Goal: Check status: Check status

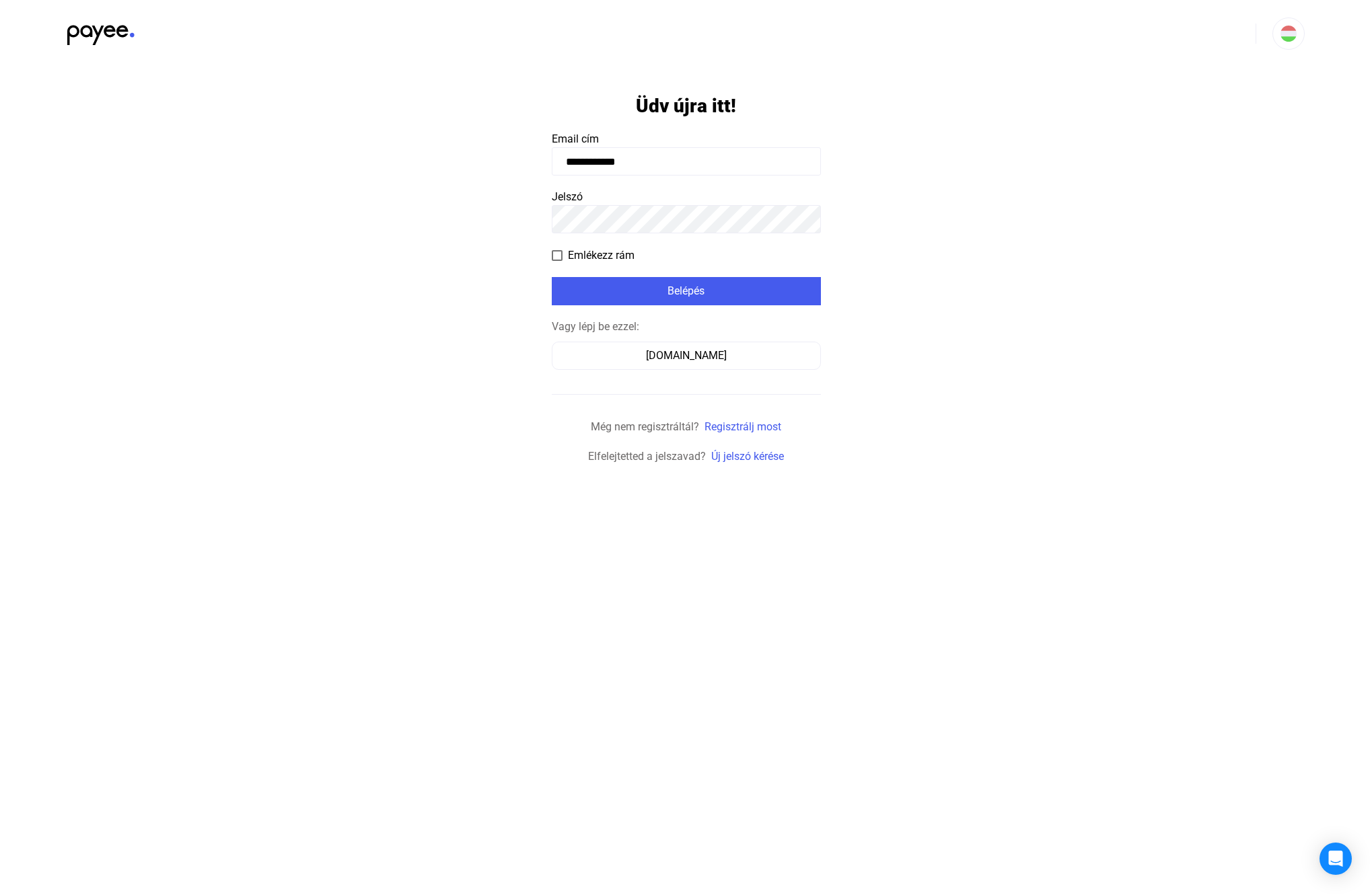
type input "**********"
click input "submit" at bounding box center [0, 0] width 0 height 0
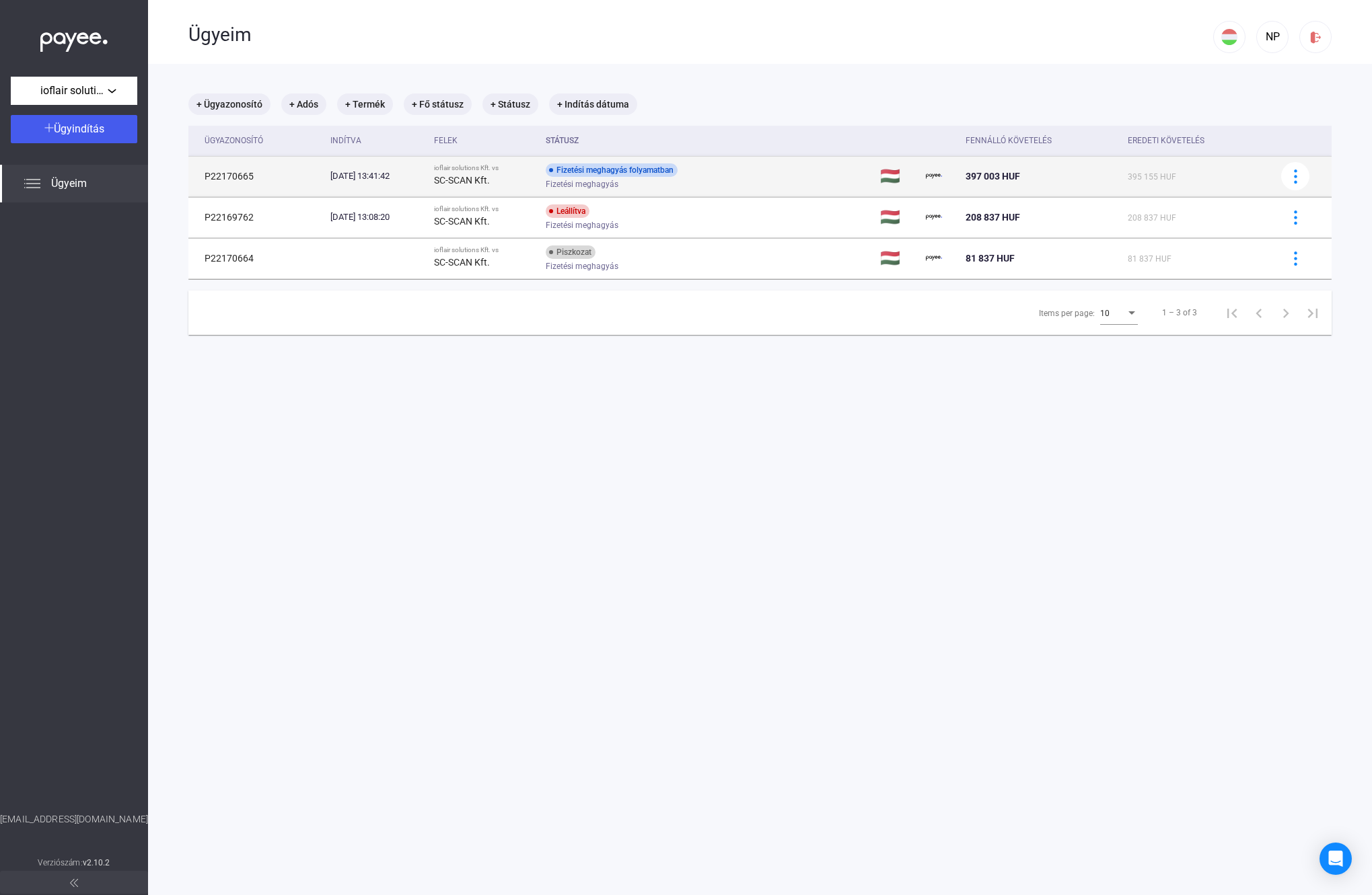
click at [713, 170] on div "Fizetési meghagyás folyamatban Fizetési meghagyás" at bounding box center [652, 176] width 215 height 26
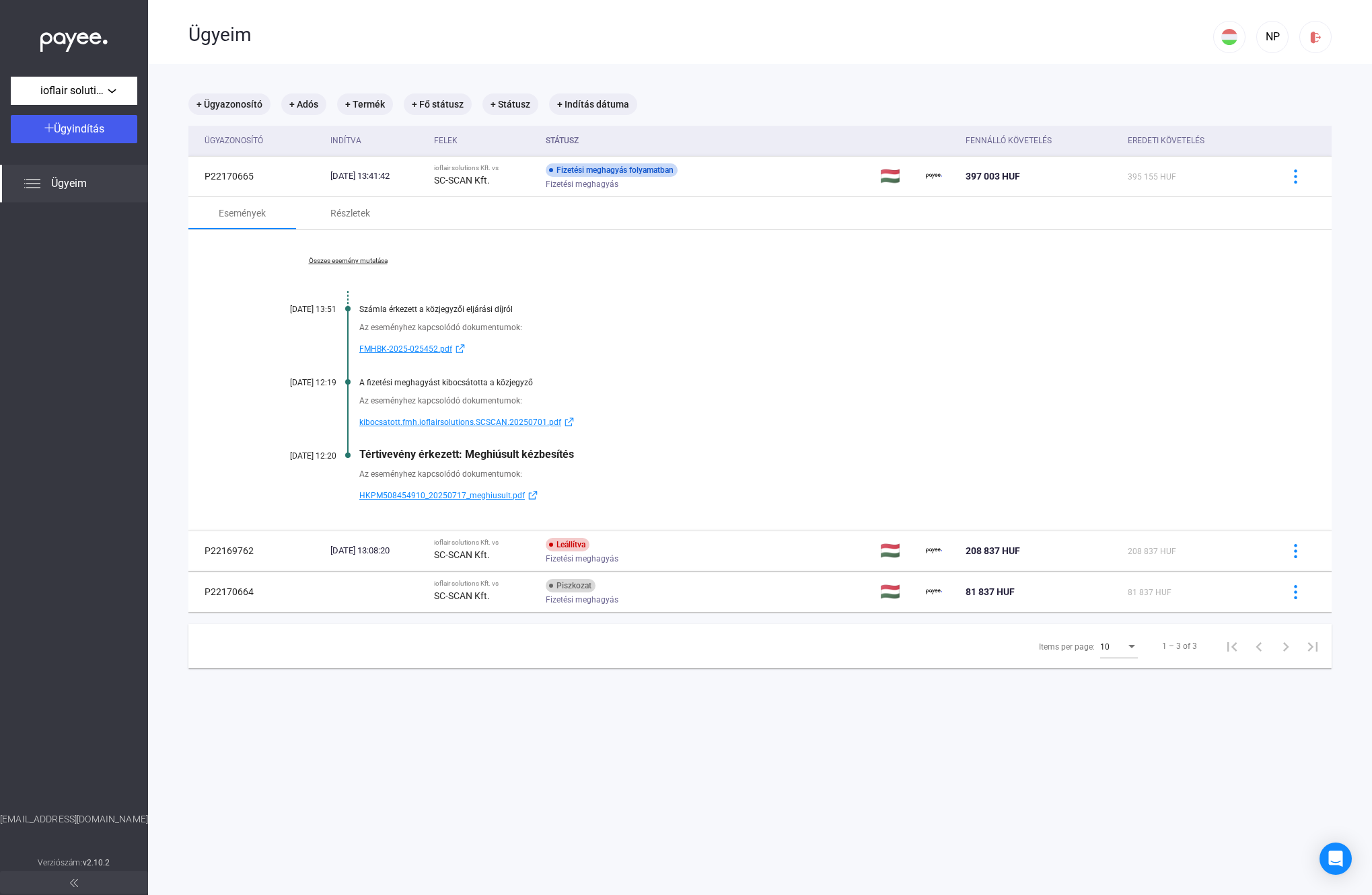
click at [485, 495] on span "HKPM508454910_20250717_meghiusult.pdf" at bounding box center [442, 495] width 165 height 16
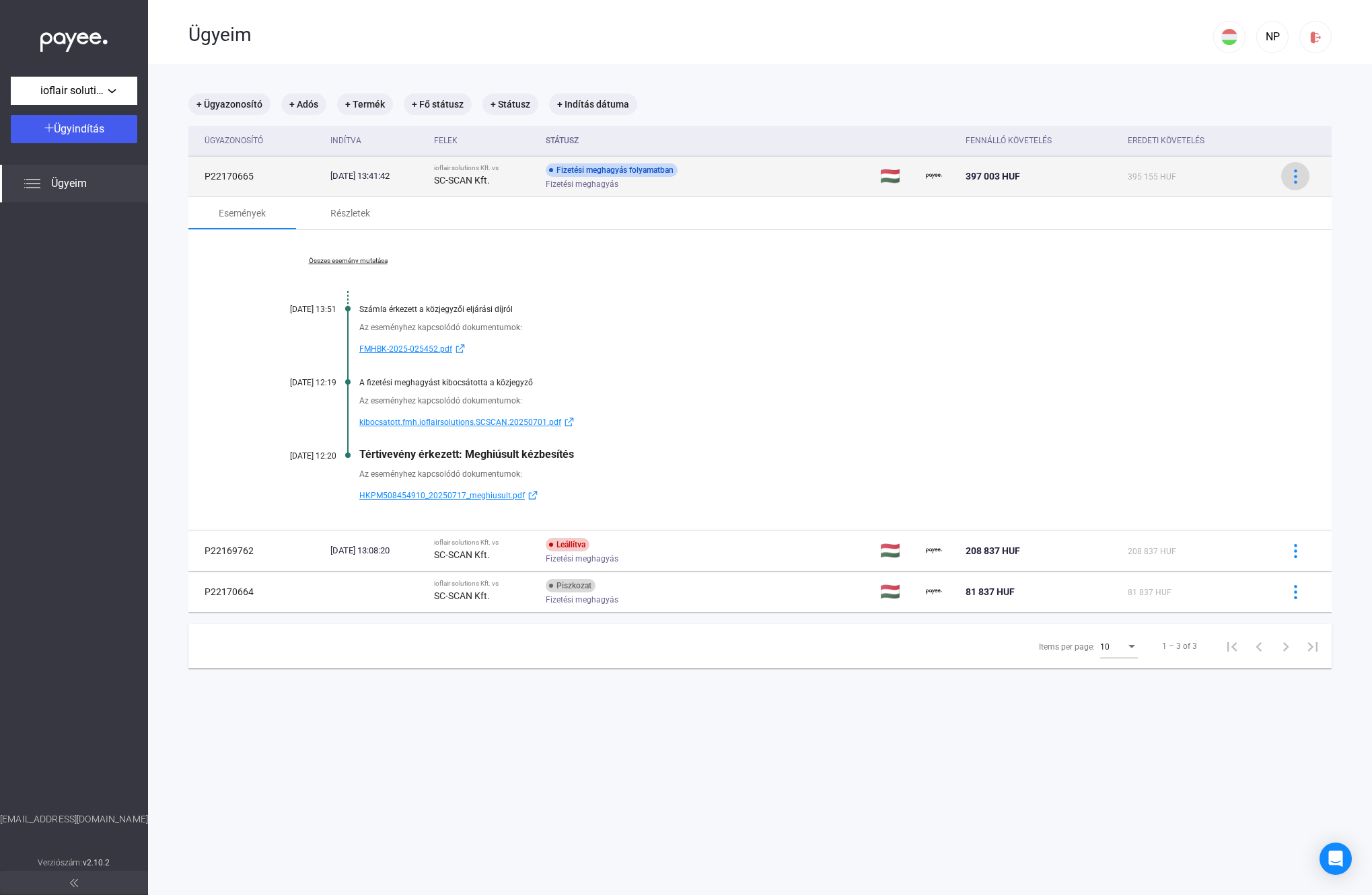
click at [1285, 180] on div at bounding box center [1295, 176] width 20 height 14
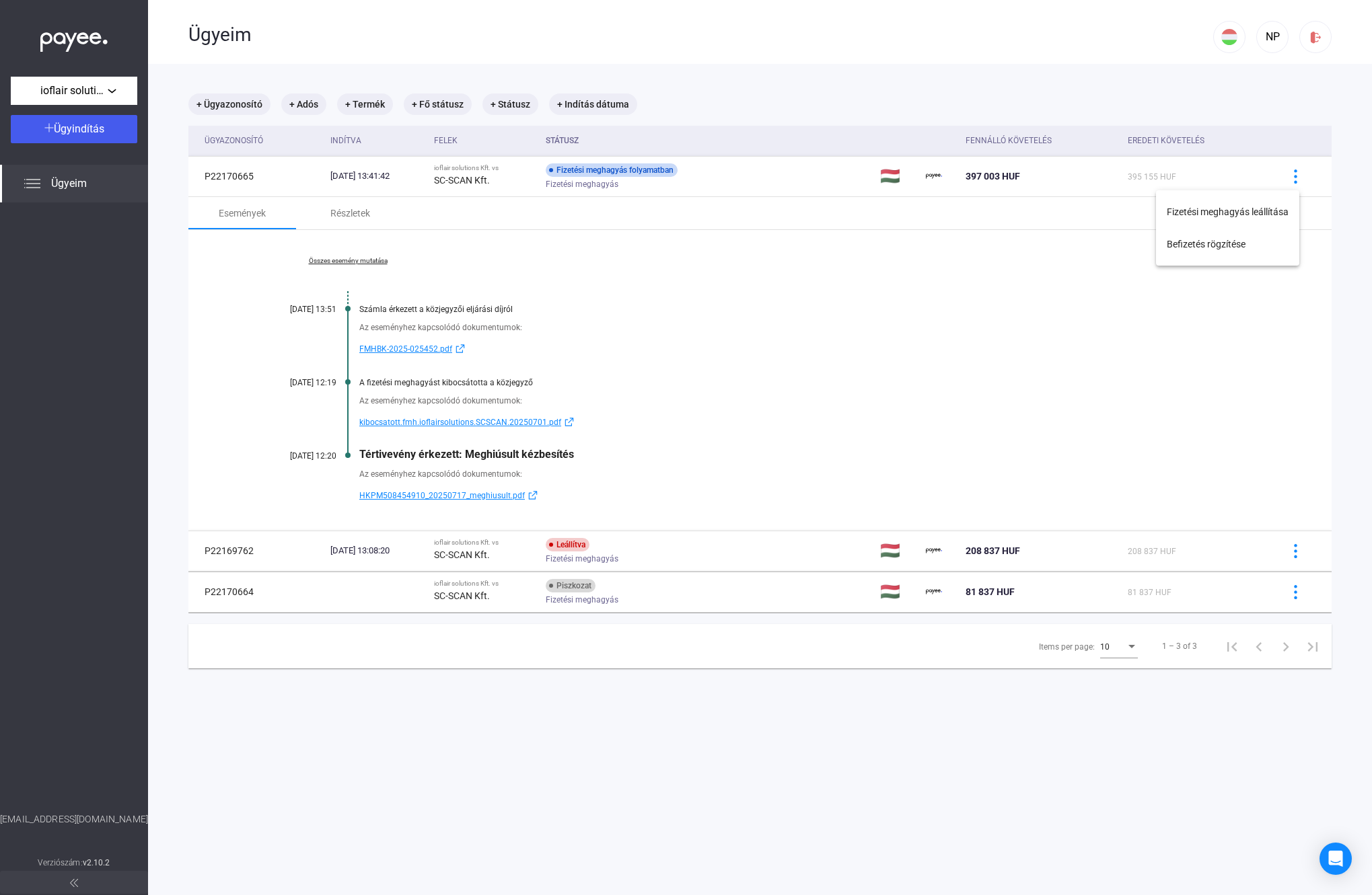
click at [1074, 91] on div at bounding box center [686, 447] width 1372 height 895
